Goal: Information Seeking & Learning: Learn about a topic

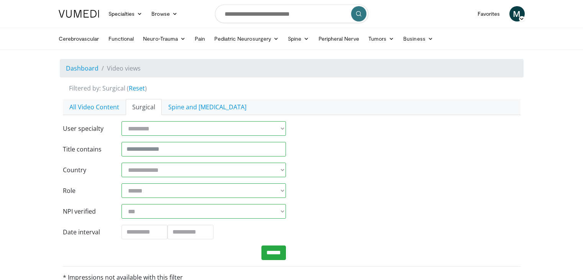
scroll to position [255, 0]
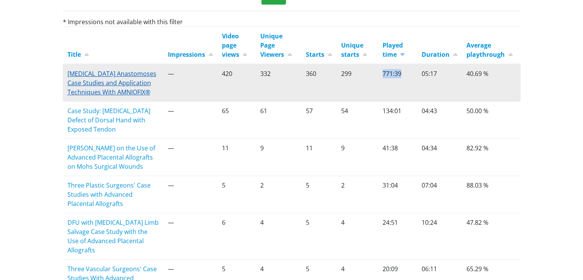
click at [94, 78] on link "Colonic Anastomoses Case Studies and Application Techniques With AMNIOFIX®" at bounding box center [111, 82] width 89 height 27
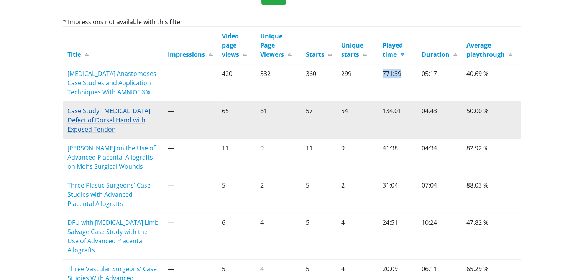
scroll to position [0, 0]
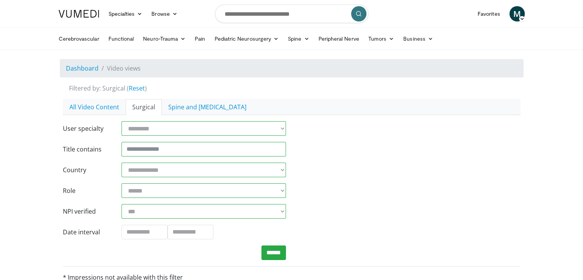
click at [519, 15] on span "M" at bounding box center [516, 13] width 15 height 15
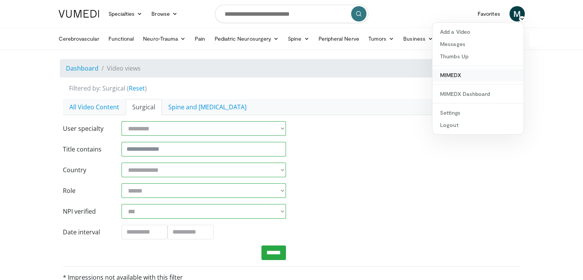
click at [470, 72] on link "MIMEDX" at bounding box center [477, 75] width 91 height 12
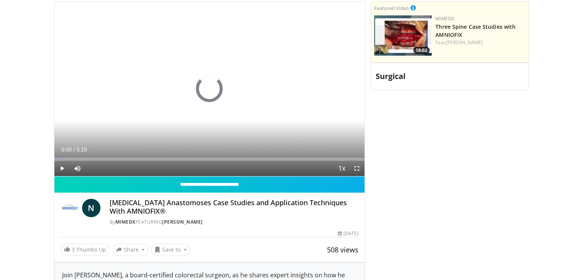
scroll to position [383, 0]
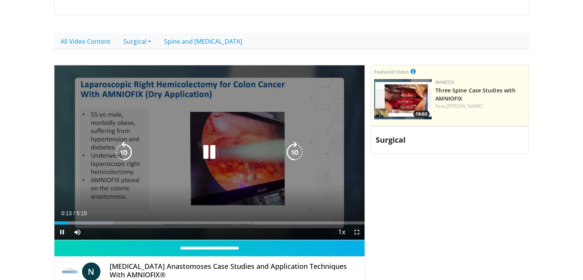
click at [100, 219] on div "Loaded : 18.81% 0:13 0:46" at bounding box center [209, 220] width 310 height 7
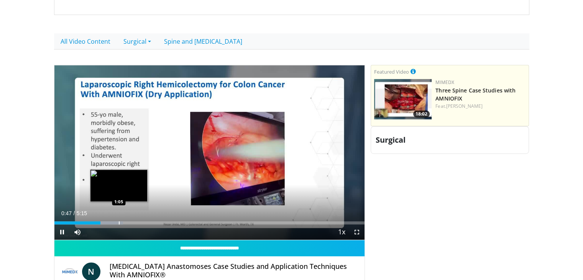
click at [123, 220] on div "Loaded : 22.18% 0:47 1:05" at bounding box center [209, 220] width 310 height 7
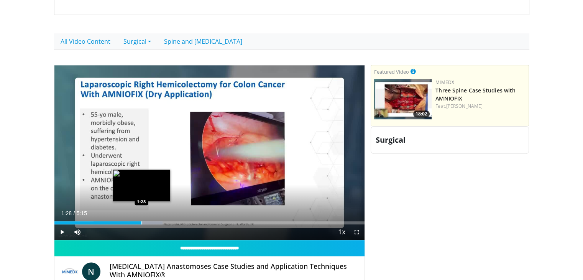
click at [141, 219] on div "Loaded : 34.85% 1:10 1:28" at bounding box center [209, 220] width 310 height 7
click at [157, 223] on div "Progress Bar" at bounding box center [157, 222] width 1 height 3
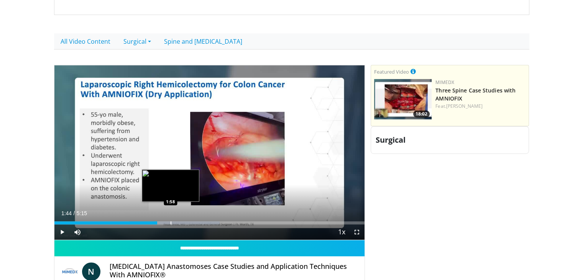
drag, startPoint x: 170, startPoint y: 220, endPoint x: 187, endPoint y: 223, distance: 17.5
click at [177, 222] on div "Loaded : 53.34% 1:44 1:58" at bounding box center [209, 222] width 310 height 3
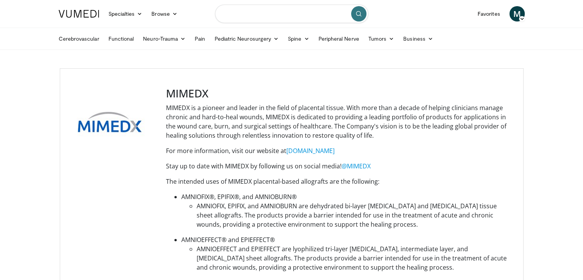
click at [254, 13] on input "Search topics, interventions" at bounding box center [291, 14] width 153 height 18
type input "**********"
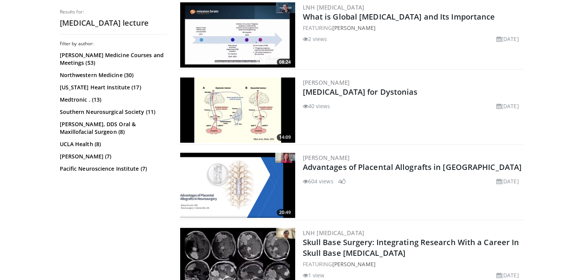
scroll to position [255, 0]
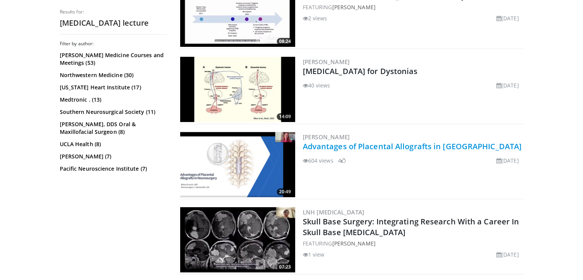
click at [361, 143] on link "Advantages of Placental Allografts in [GEOGRAPHIC_DATA]" at bounding box center [412, 146] width 219 height 10
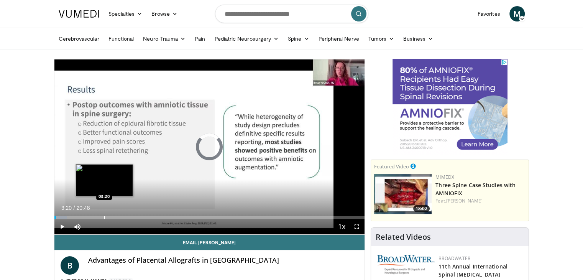
click at [104, 218] on div "Progress Bar" at bounding box center [104, 217] width 1 height 3
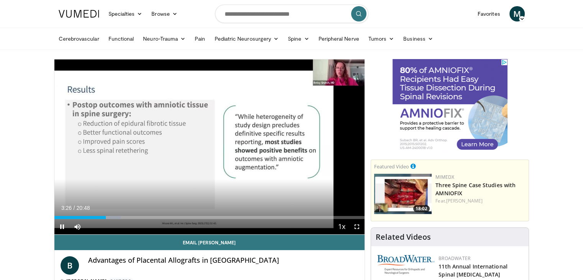
click at [212, 219] on div "Current Time 3:26 / Duration 20:48 Pause Skip Backward Skip Forward Mute Loaded…" at bounding box center [209, 226] width 310 height 15
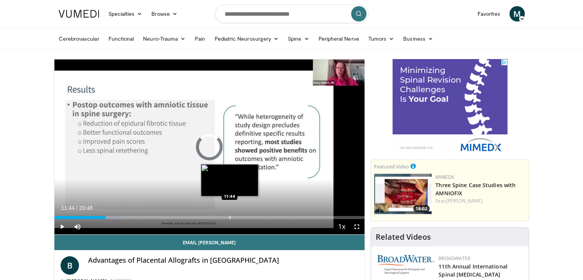
click at [229, 216] on div "Progress Bar" at bounding box center [229, 217] width 1 height 3
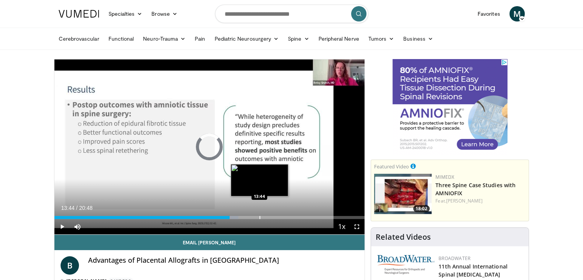
click at [259, 216] on div "Progress Bar" at bounding box center [259, 217] width 1 height 3
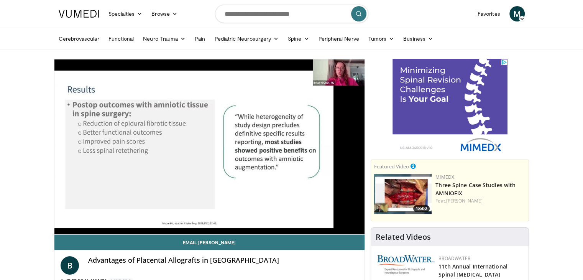
click at [0, 0] on div "Progress Bar" at bounding box center [0, 0] width 0 height 0
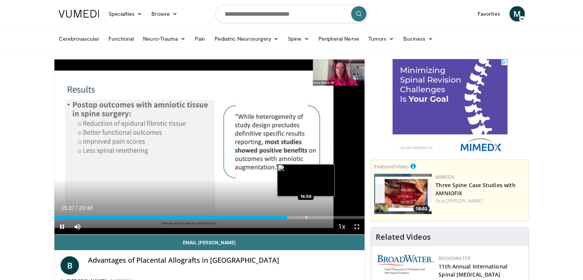
click at [307, 213] on div "Loaded : 77.09% 15:37 16:50" at bounding box center [209, 214] width 310 height 7
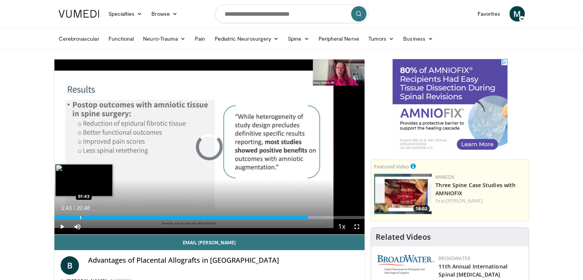
click at [80, 214] on div "Loaded : 86.63% 01:43 01:43" at bounding box center [209, 214] width 310 height 7
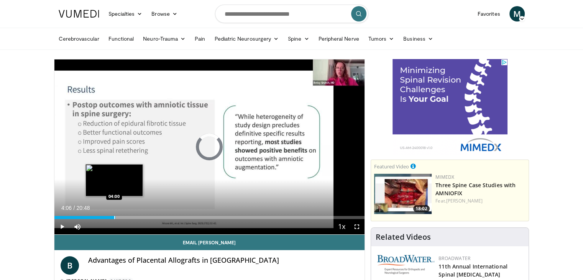
click at [115, 218] on div "Loaded : 0.00% 04:06 04:00" at bounding box center [209, 217] width 310 height 3
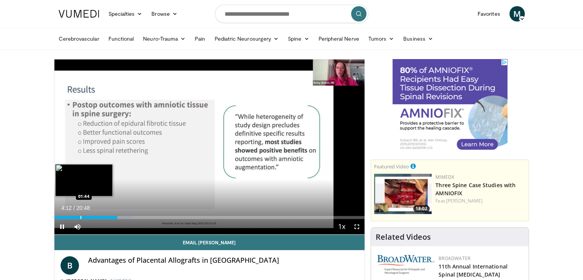
click at [80, 216] on div "Progress Bar" at bounding box center [80, 217] width 1 height 3
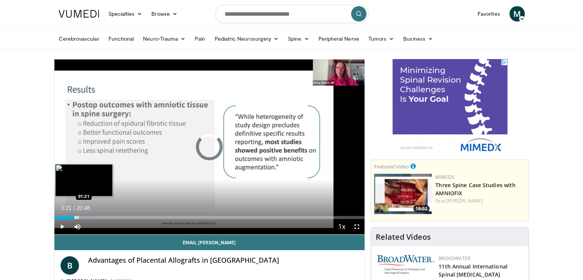
click at [75, 216] on div "Progress Bar" at bounding box center [75, 217] width 1 height 3
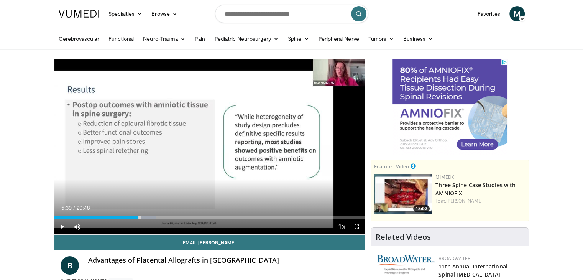
drag, startPoint x: 74, startPoint y: 216, endPoint x: 138, endPoint y: 219, distance: 64.1
click at [138, 219] on div "Current Time 5:39 / Duration 20:48 Play Skip Backward Skip Forward Mute Loaded …" at bounding box center [209, 226] width 310 height 15
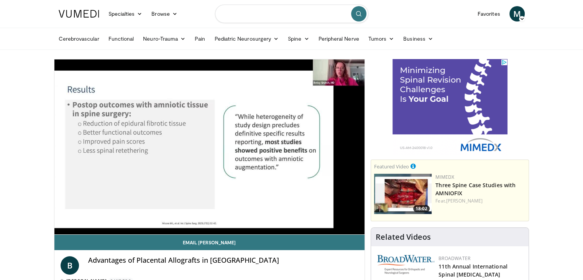
click at [247, 19] on input "Search topics, interventions" at bounding box center [291, 14] width 153 height 18
type input "*********"
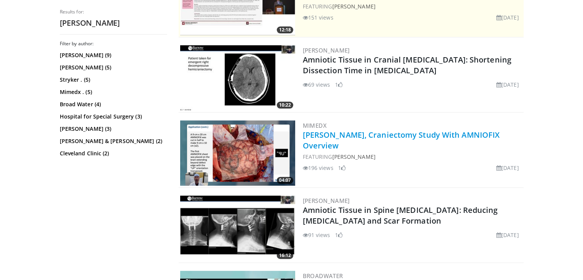
scroll to position [255, 0]
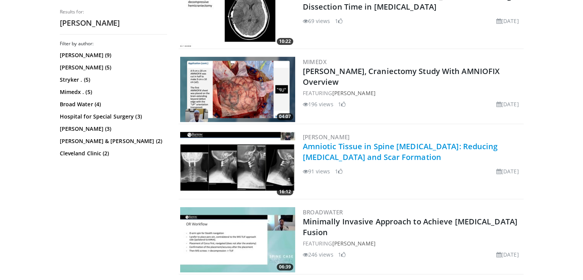
click at [386, 147] on link "Amniotic Tissue in Spine Neurosurgery: Reducing Adhesions and Scar Formation" at bounding box center [400, 151] width 195 height 21
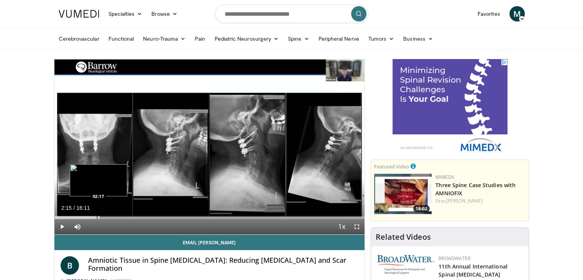
click at [97, 218] on div "Loaded : 14.29% 02:15 02:17" at bounding box center [209, 217] width 310 height 3
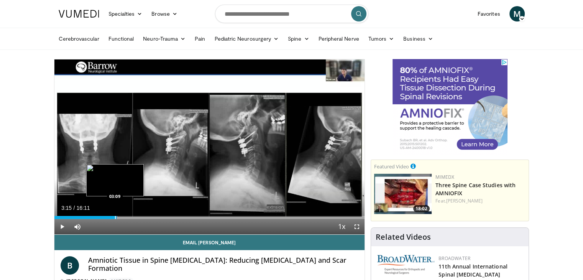
click at [116, 218] on div "Progress Bar" at bounding box center [107, 217] width 22 height 3
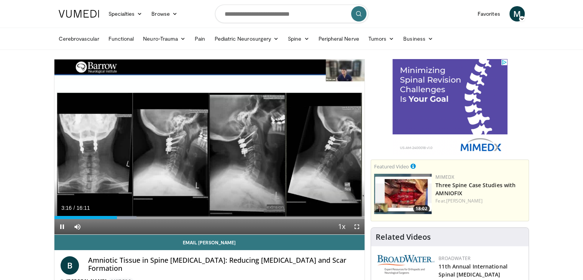
click at [136, 219] on div "Current Time 3:16 / Duration 16:11 Pause Skip Backward Skip Forward Mute Loaded…" at bounding box center [209, 226] width 310 height 15
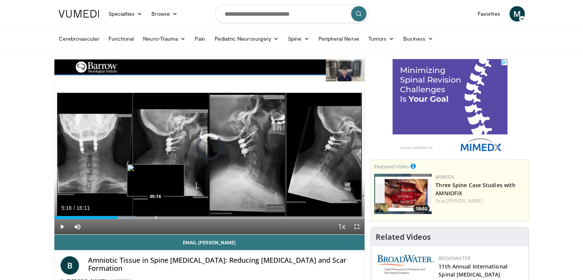
click at [156, 218] on div "Progress Bar" at bounding box center [156, 217] width 1 height 3
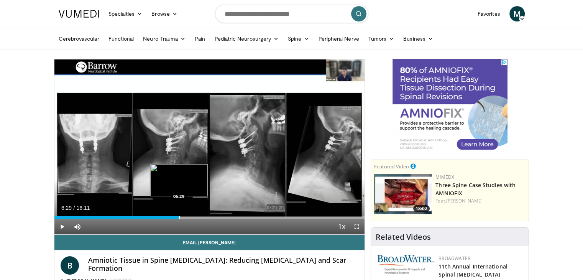
click at [179, 218] on div "Progress Bar" at bounding box center [179, 217] width 1 height 3
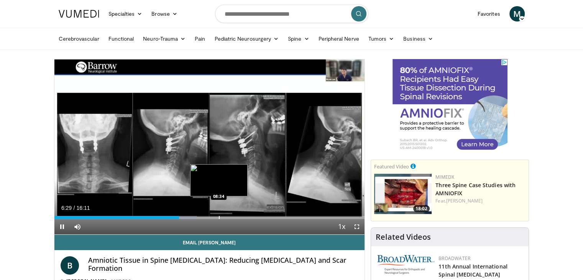
click at [219, 217] on div "Progress Bar" at bounding box center [219, 217] width 1 height 3
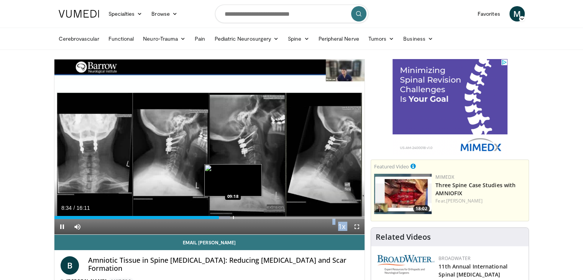
click at [239, 217] on video-js "**********" at bounding box center [209, 146] width 310 height 175
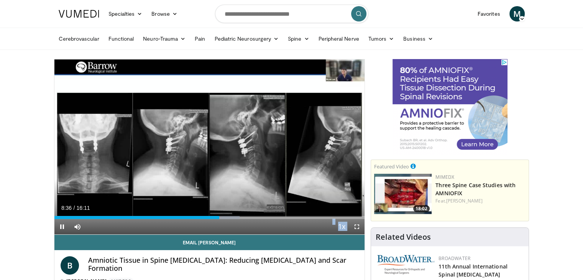
click at [251, 219] on div "Current Time 8:36 / Duration 16:11 Pause Skip Backward Skip Forward Mute Loaded…" at bounding box center [209, 226] width 310 height 15
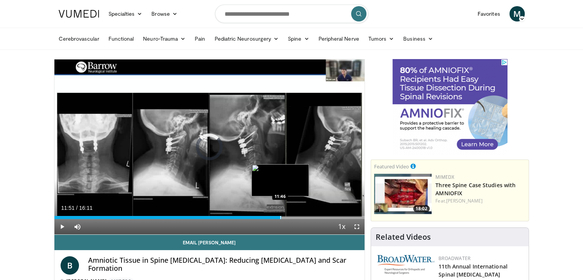
click at [281, 215] on div "Loaded : 59.71% 11:51 11:46" at bounding box center [209, 214] width 310 height 7
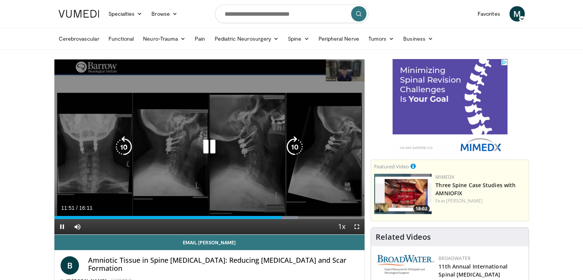
click at [264, 219] on div "Current Time 11:51 / Duration 16:11 Pause Skip Backward Skip Forward Mute Loade…" at bounding box center [209, 226] width 310 height 15
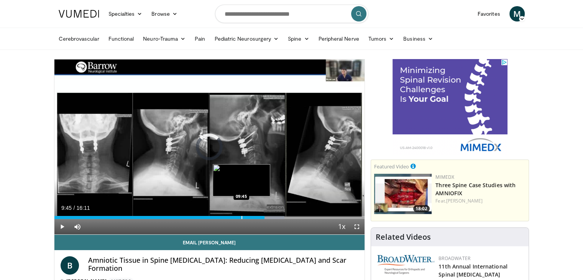
click at [241, 215] on div "Loaded : 74.12% 09:45 09:45" at bounding box center [209, 214] width 310 height 7
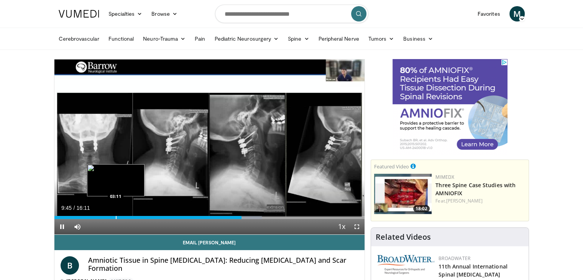
click at [116, 216] on div "Progress Bar" at bounding box center [116, 217] width 1 height 3
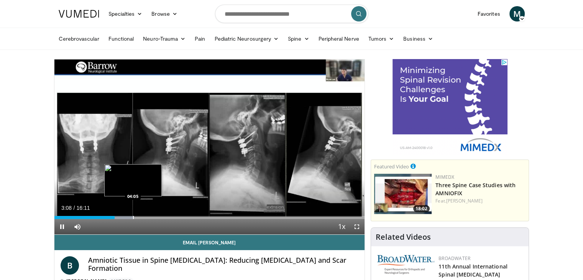
click at [133, 216] on div "Progress Bar" at bounding box center [123, 217] width 22 height 3
click at [144, 216] on div "Progress Bar" at bounding box center [144, 217] width 1 height 3
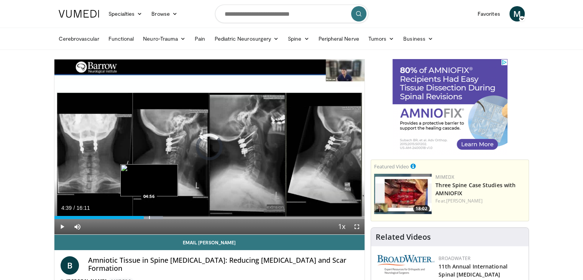
click at [149, 216] on div "Progress Bar" at bounding box center [149, 217] width 1 height 3
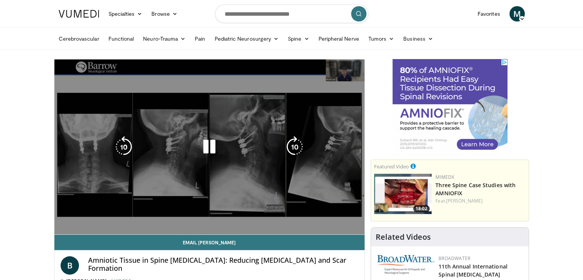
click at [156, 215] on video-js "**********" at bounding box center [209, 146] width 310 height 175
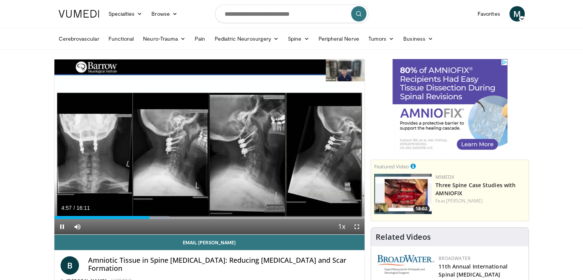
click at [161, 221] on div "Current Time 4:57 / Duration 16:11 Pause Skip Backward Skip Forward Mute Loaded…" at bounding box center [209, 226] width 310 height 15
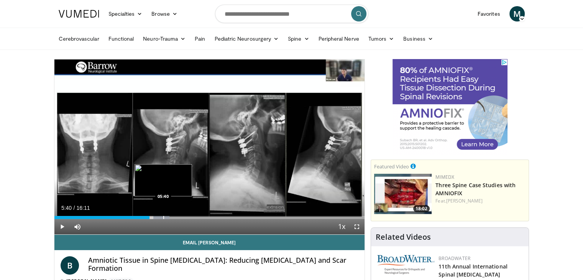
click at [163, 218] on div "Progress Bar" at bounding box center [163, 217] width 1 height 3
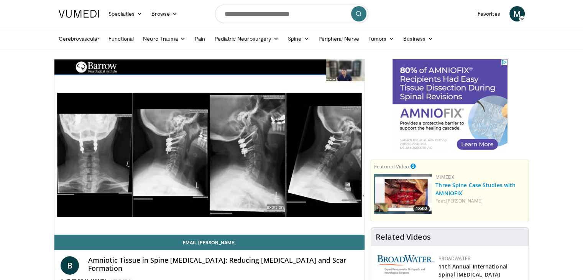
click at [464, 181] on link "Three Spine Case Studies with AMNIOFIX" at bounding box center [475, 188] width 80 height 15
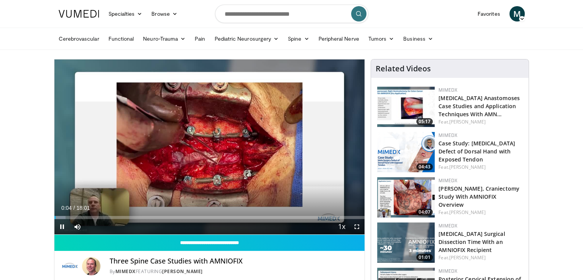
click at [513, 18] on span "M" at bounding box center [516, 13] width 15 height 15
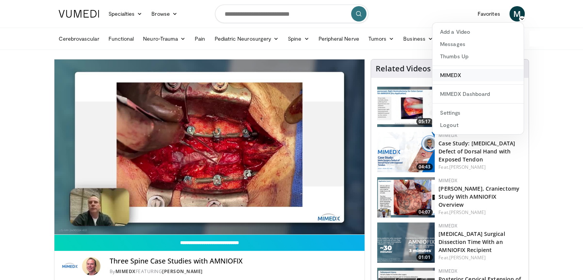
click at [475, 77] on link "MIMEDX" at bounding box center [477, 75] width 91 height 12
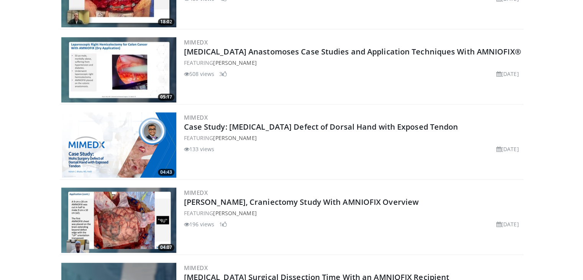
scroll to position [511, 0]
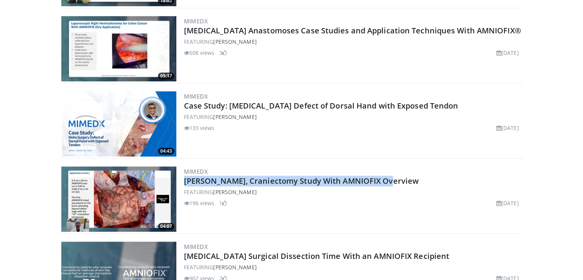
drag, startPoint x: 396, startPoint y: 179, endPoint x: 185, endPoint y: 185, distance: 210.8
click at [185, 185] on div "MIMEDX [PERSON_NAME], Craniectomy Study With AMNIOFIX Overview FEATURING [PERSO…" at bounding box center [353, 198] width 338 height 65
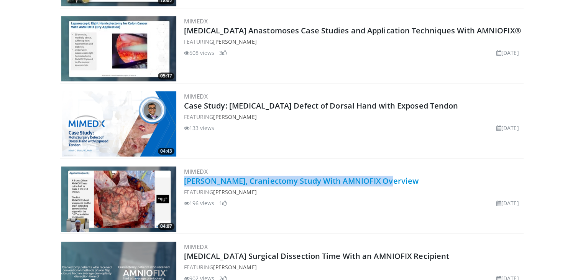
copy link "[PERSON_NAME], Craniectomy Study With AMNIOFIX Overview"
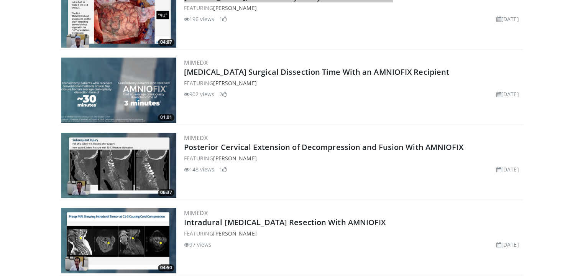
scroll to position [702, 0]
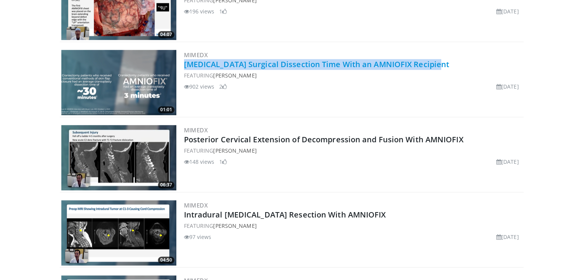
drag, startPoint x: 445, startPoint y: 62, endPoint x: 185, endPoint y: 66, distance: 260.1
click at [185, 66] on h2 "[MEDICAL_DATA] Surgical Dissection Time With an AMNIOFIX Recipient" at bounding box center [353, 64] width 338 height 11
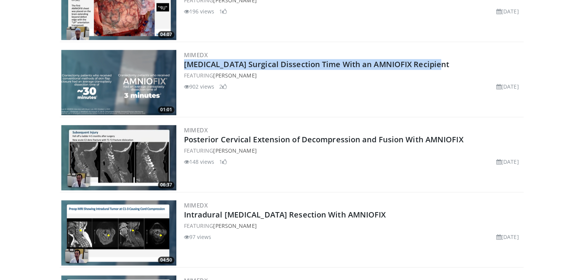
copy link "[MEDICAL_DATA] Surgical Dissection Time With an AMNIOFIX Recipient"
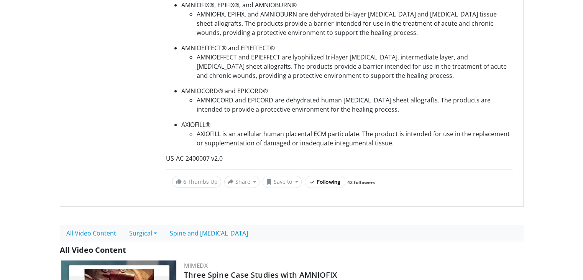
scroll to position [0, 0]
